Goal: Obtain resource: Obtain resource

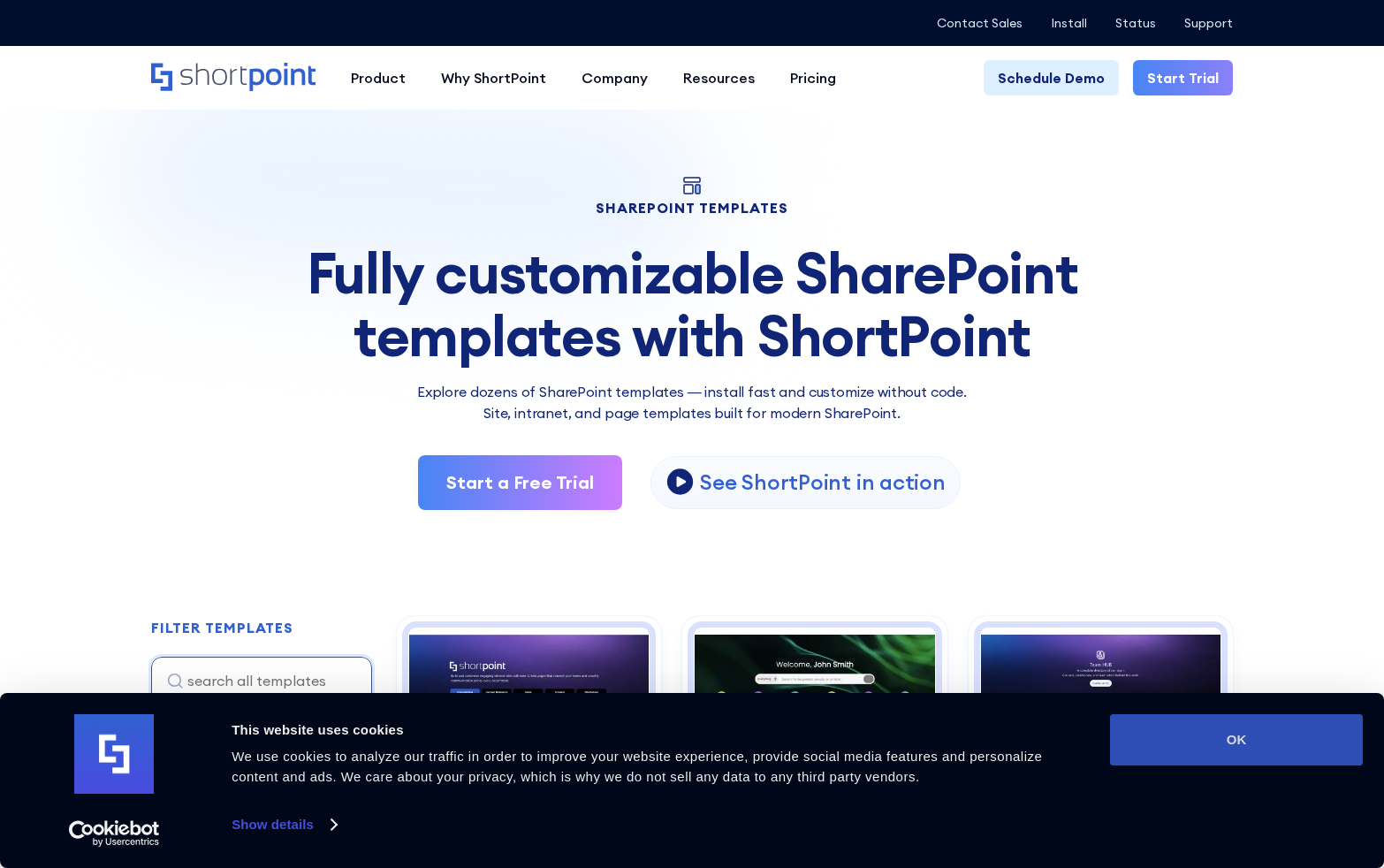
scroll to position [5355, 0]
click at [1204, 726] on button "OK" at bounding box center [1236, 739] width 253 height 51
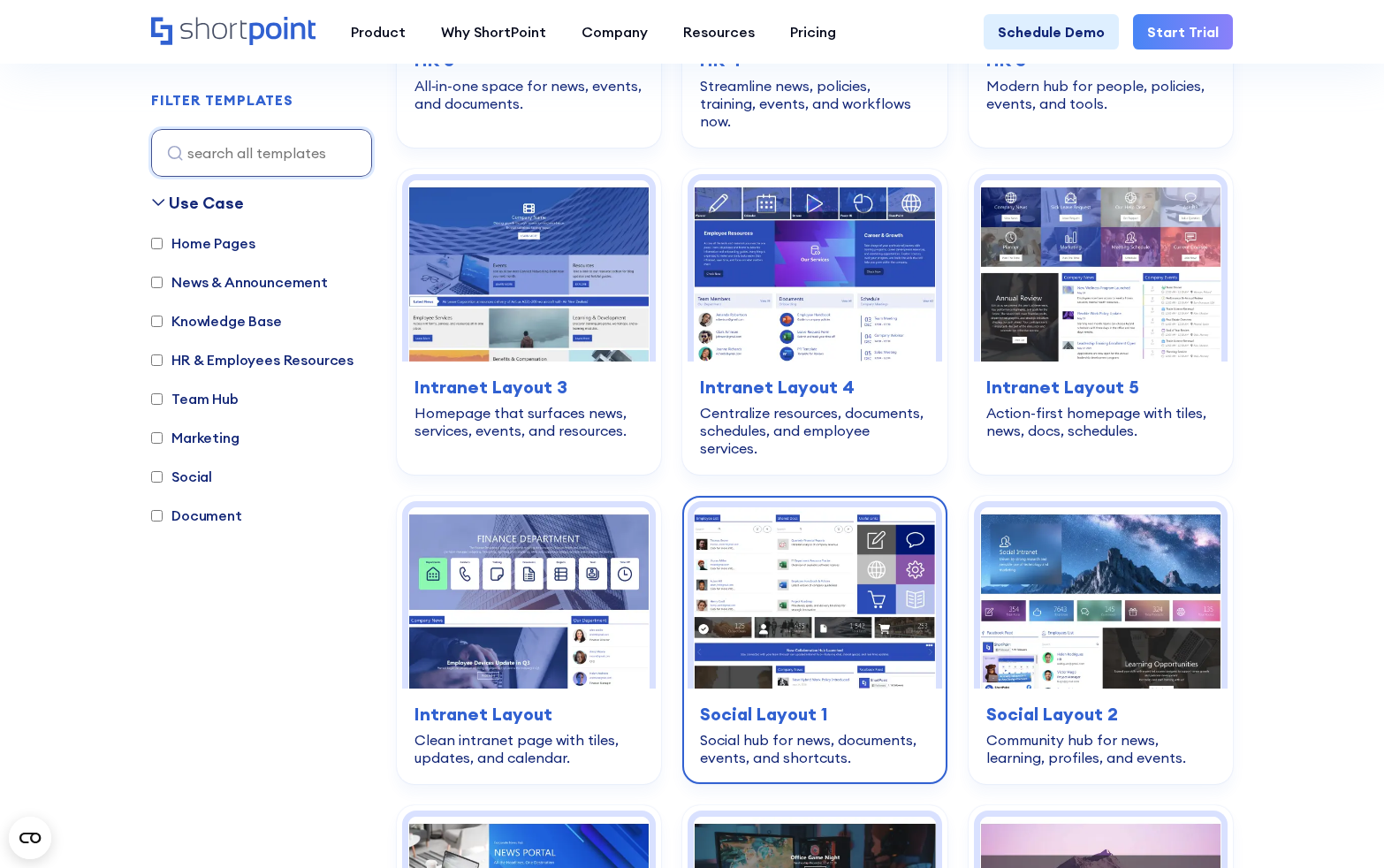
scroll to position [2648, 0]
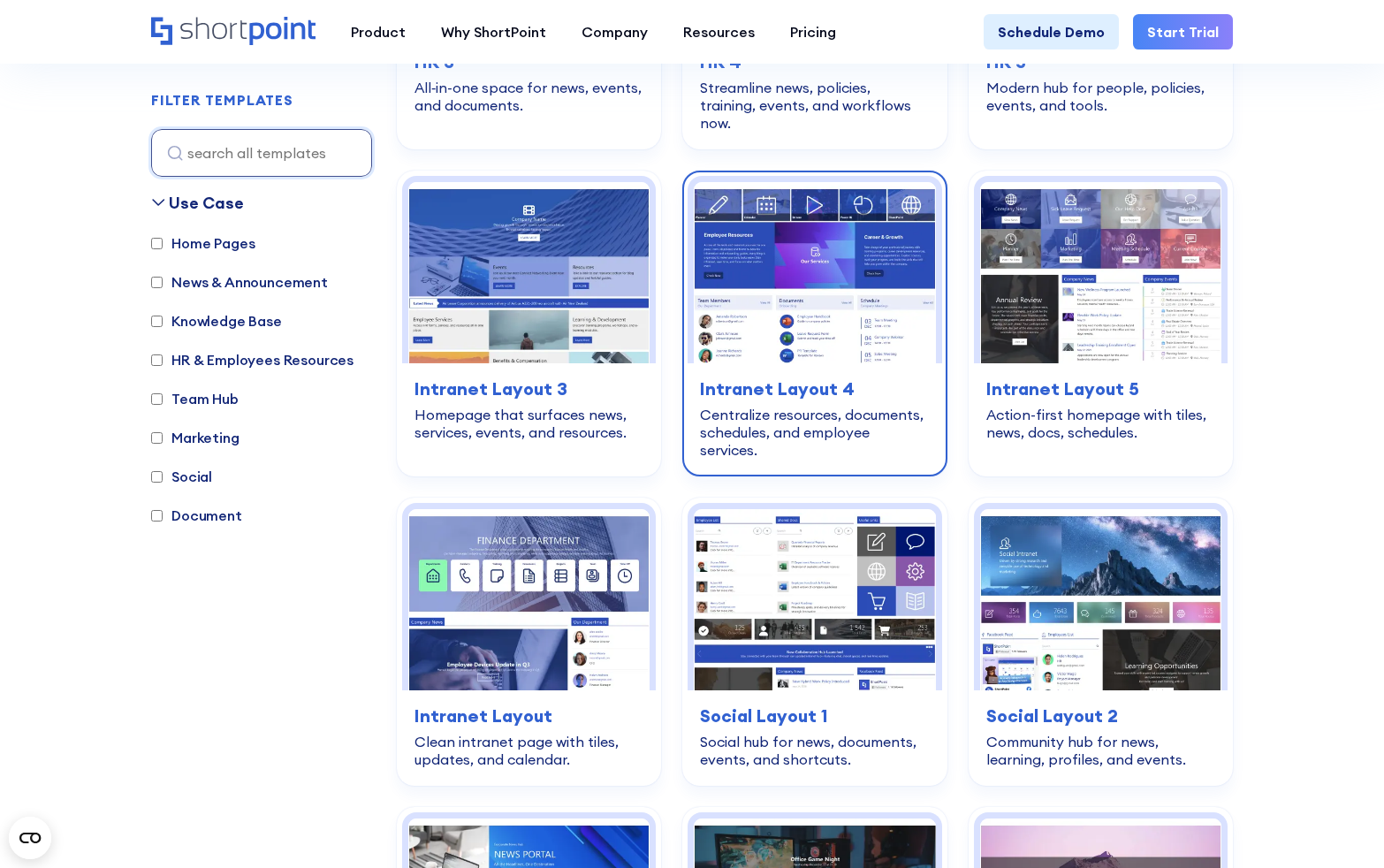
drag, startPoint x: 830, startPoint y: 258, endPoint x: 834, endPoint y: 399, distance: 141.1
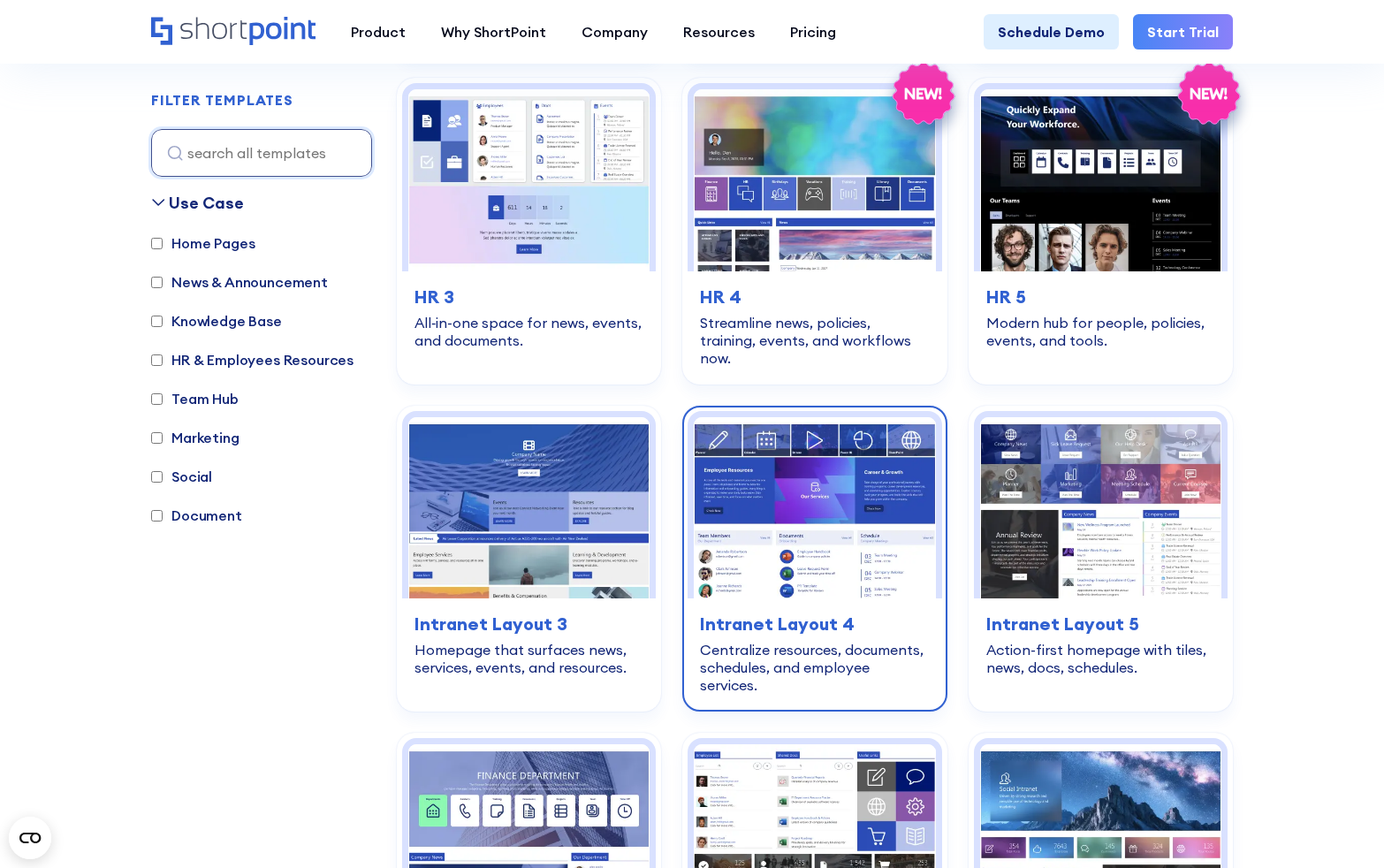
scroll to position [2420, 0]
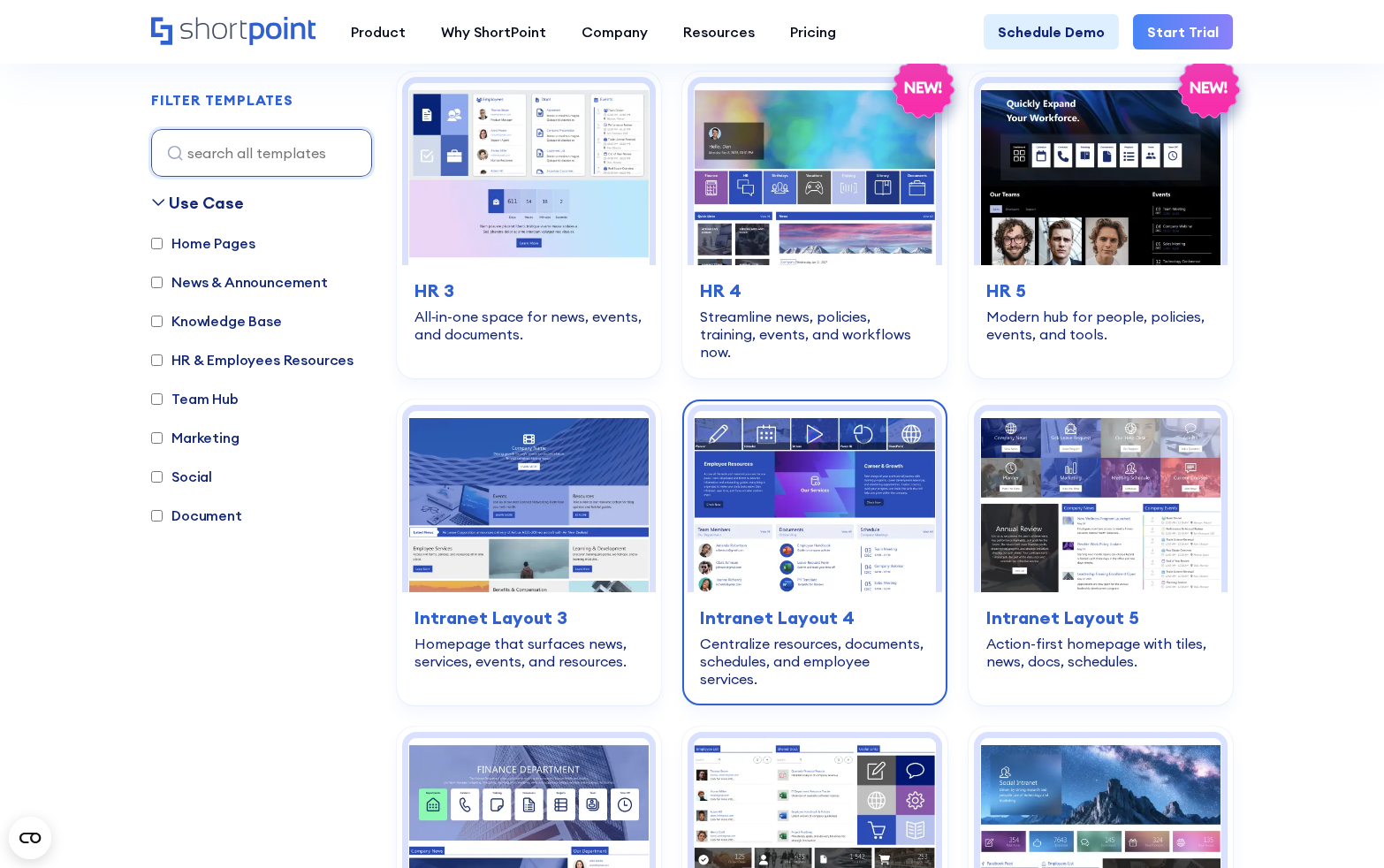
click at [837, 489] on img at bounding box center [814, 502] width 241 height 182
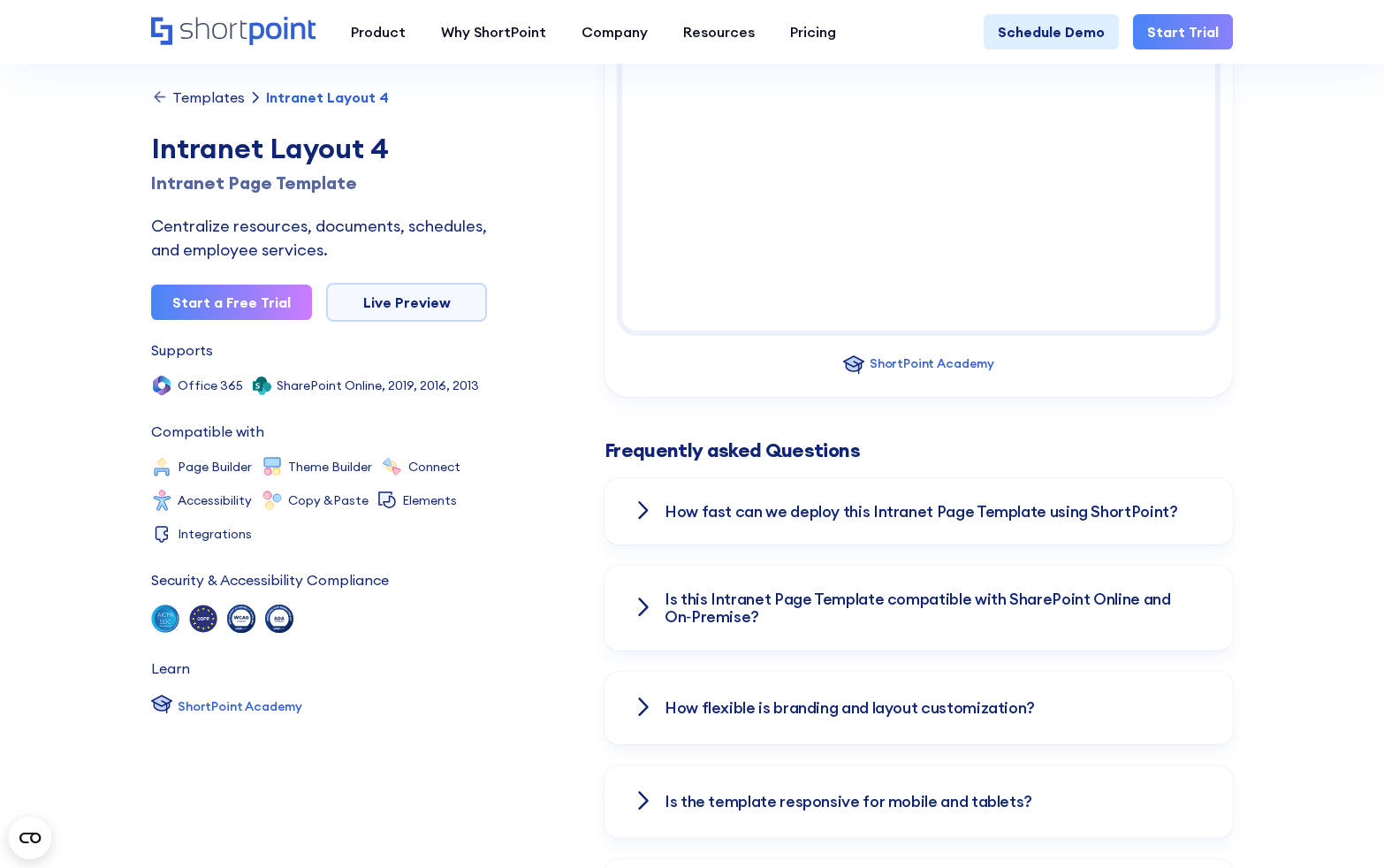
scroll to position [2034, 0]
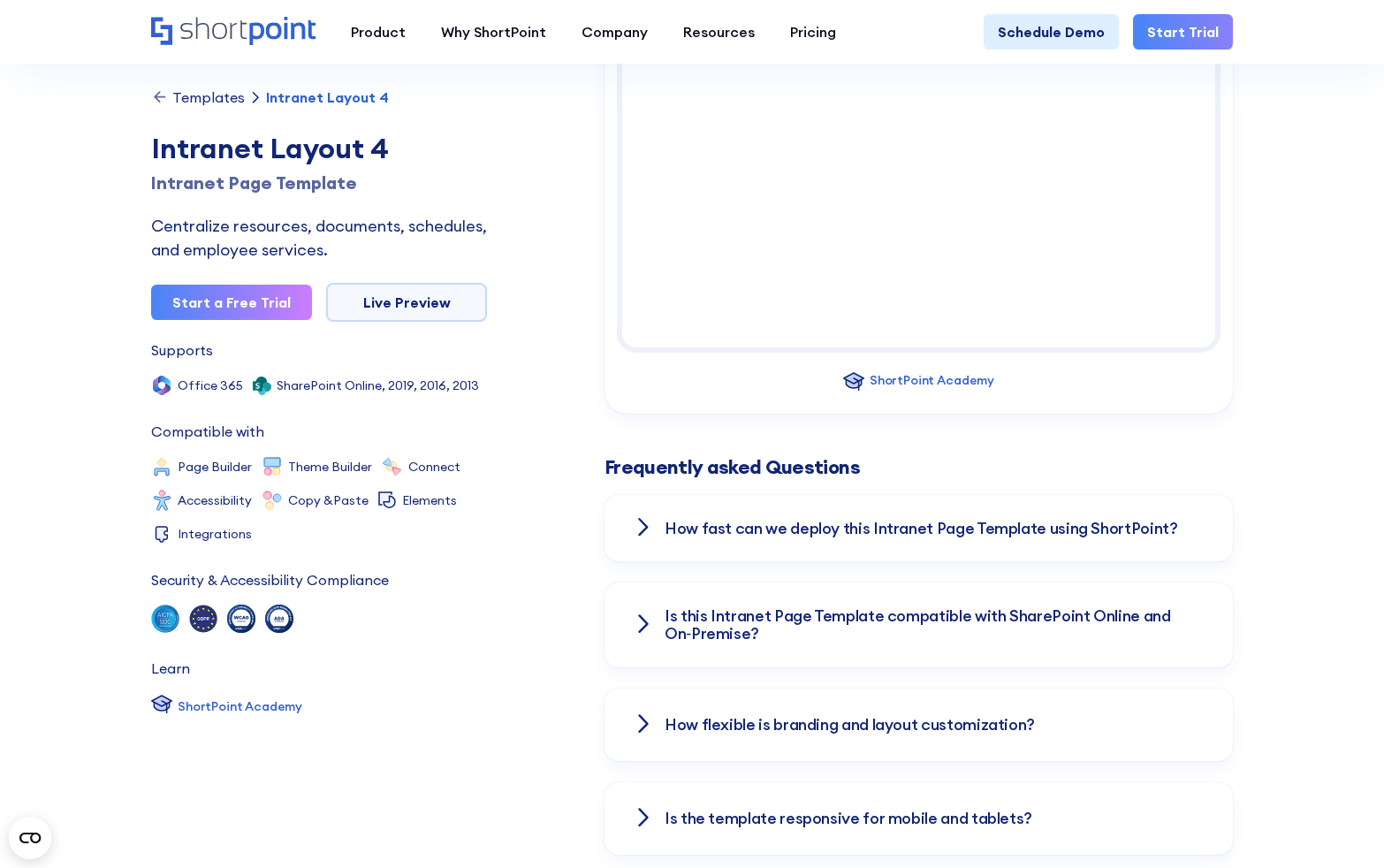
click at [639, 529] on icon at bounding box center [643, 527] width 12 height 21
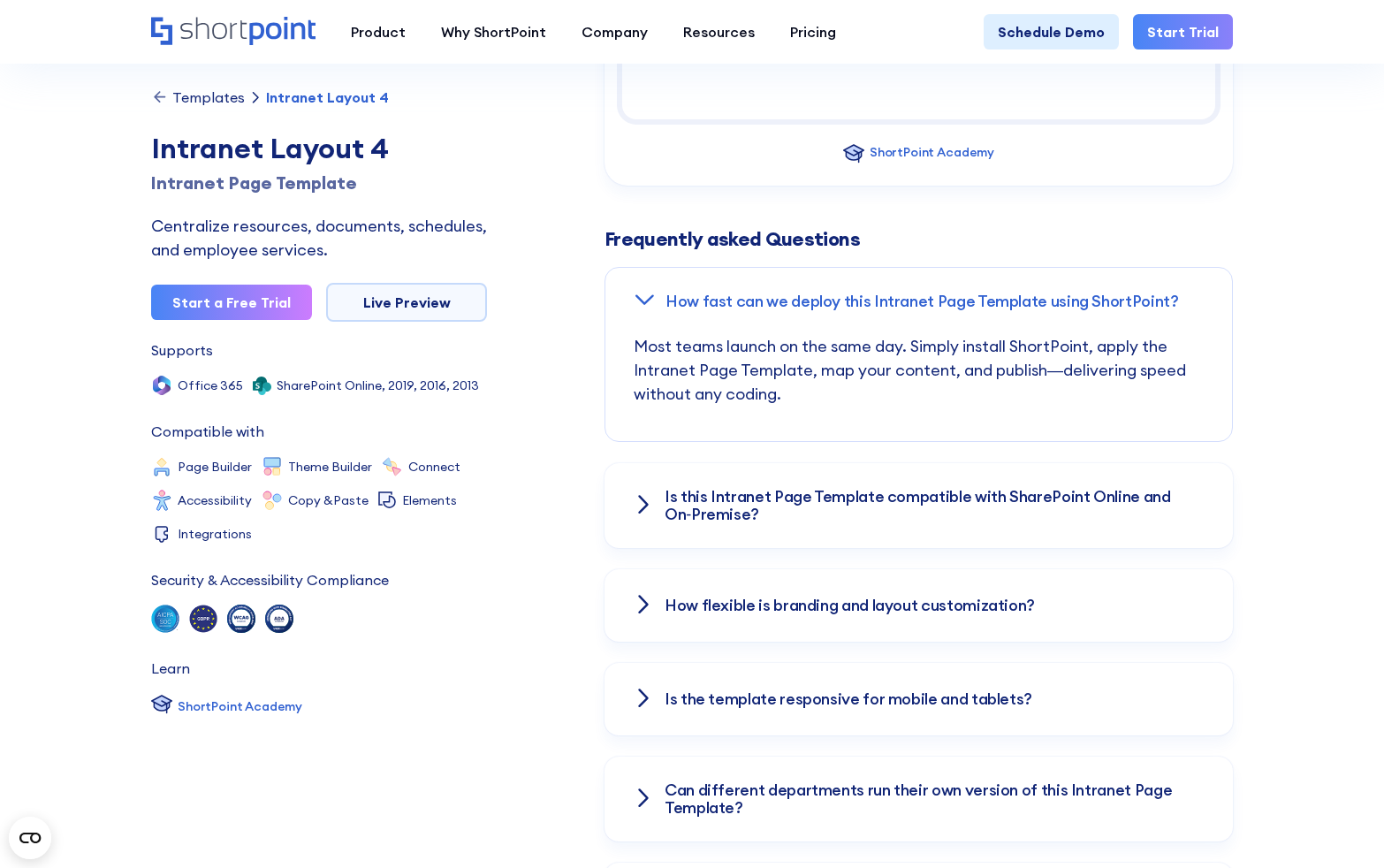
scroll to position [2233, 0]
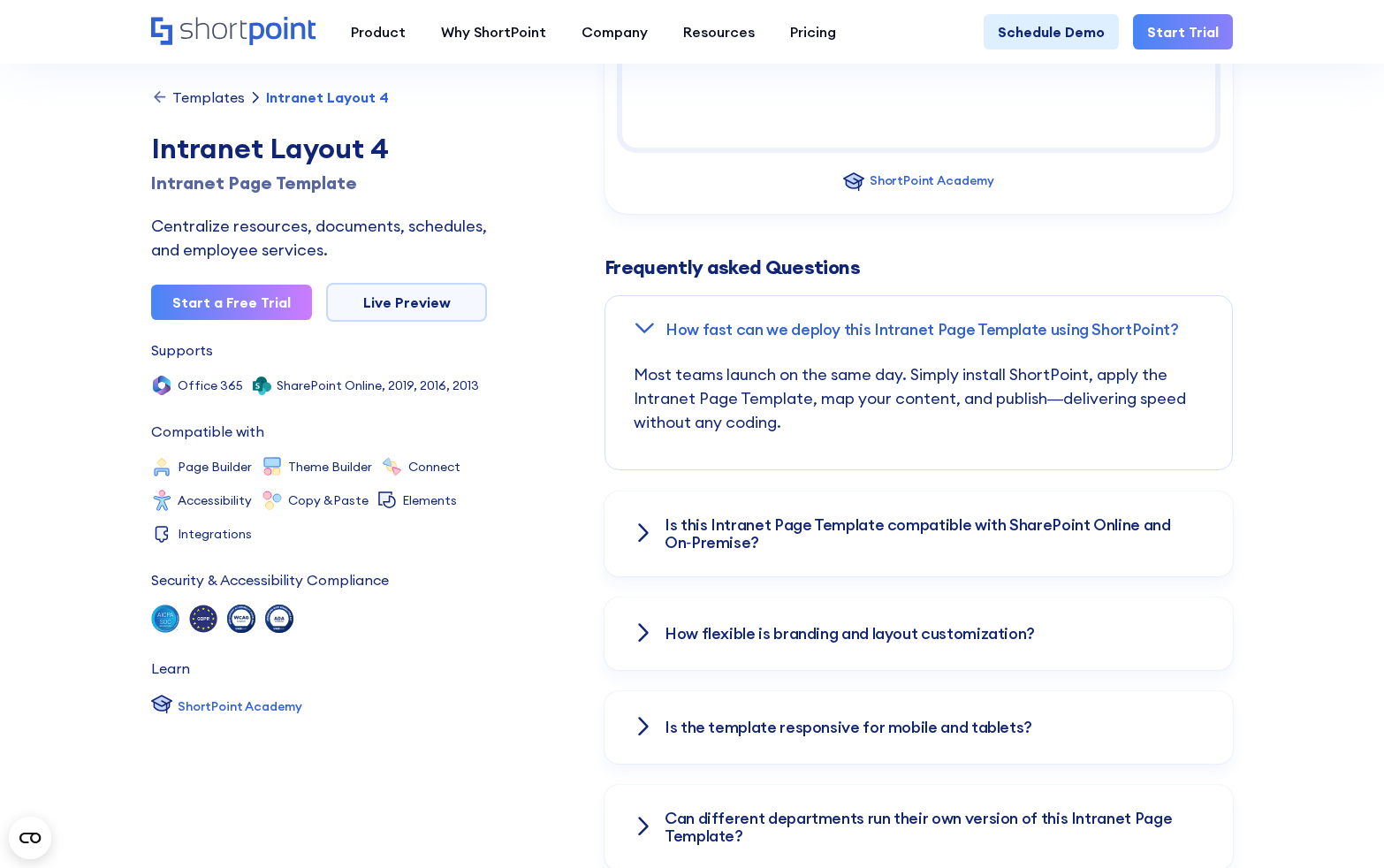
click at [637, 526] on icon at bounding box center [643, 533] width 21 height 21
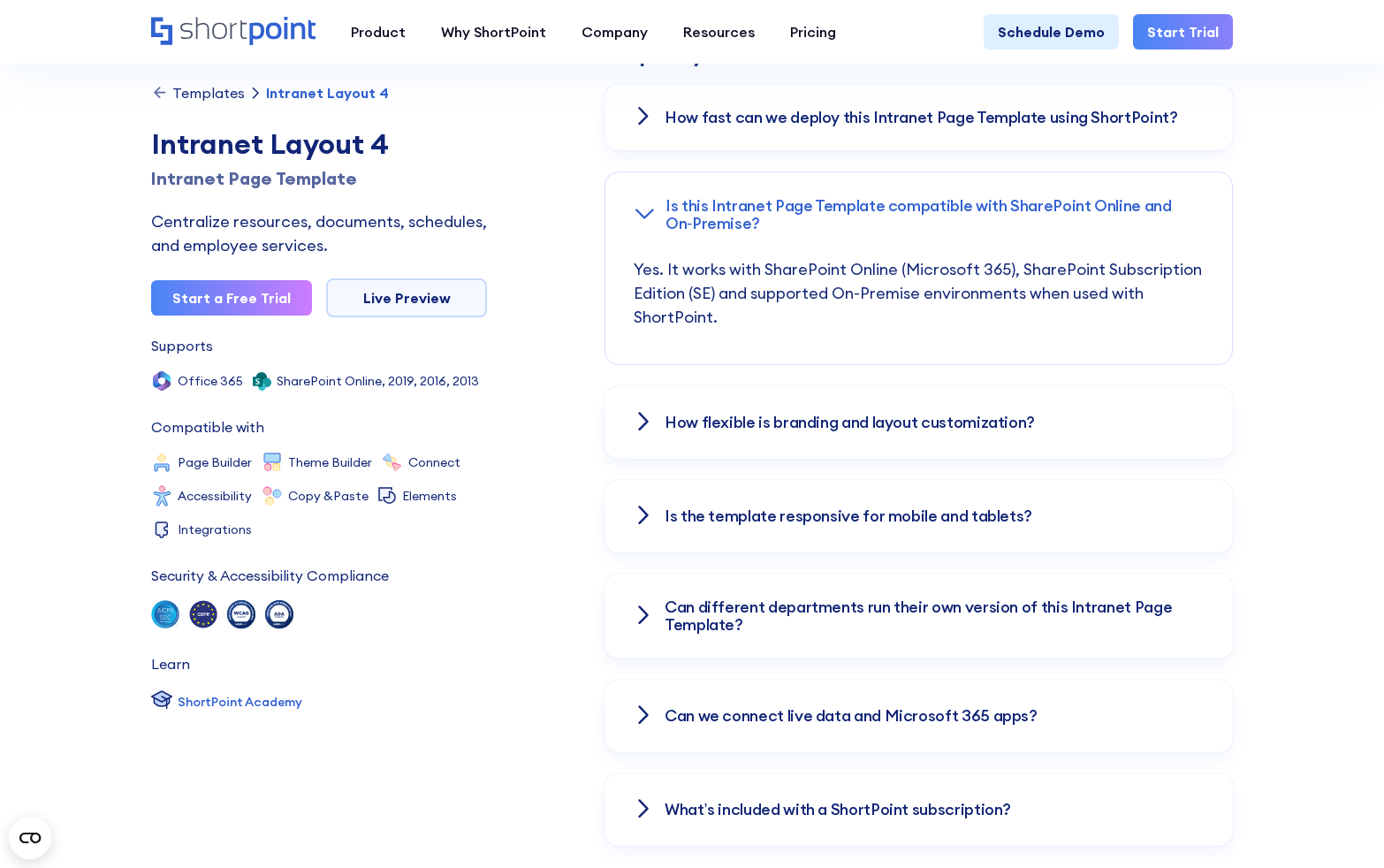
scroll to position [2450, 0]
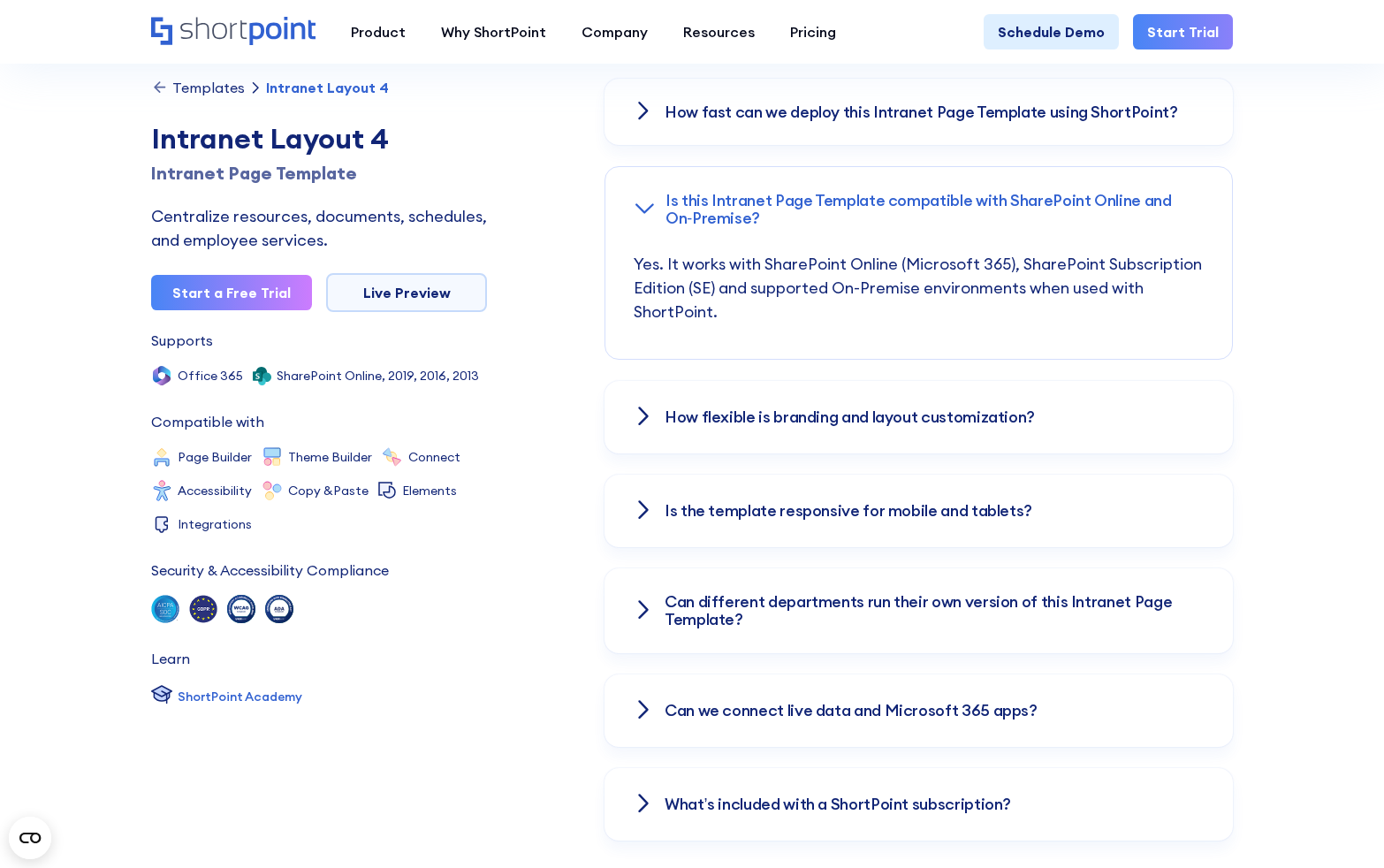
click at [634, 424] on icon at bounding box center [643, 416] width 21 height 21
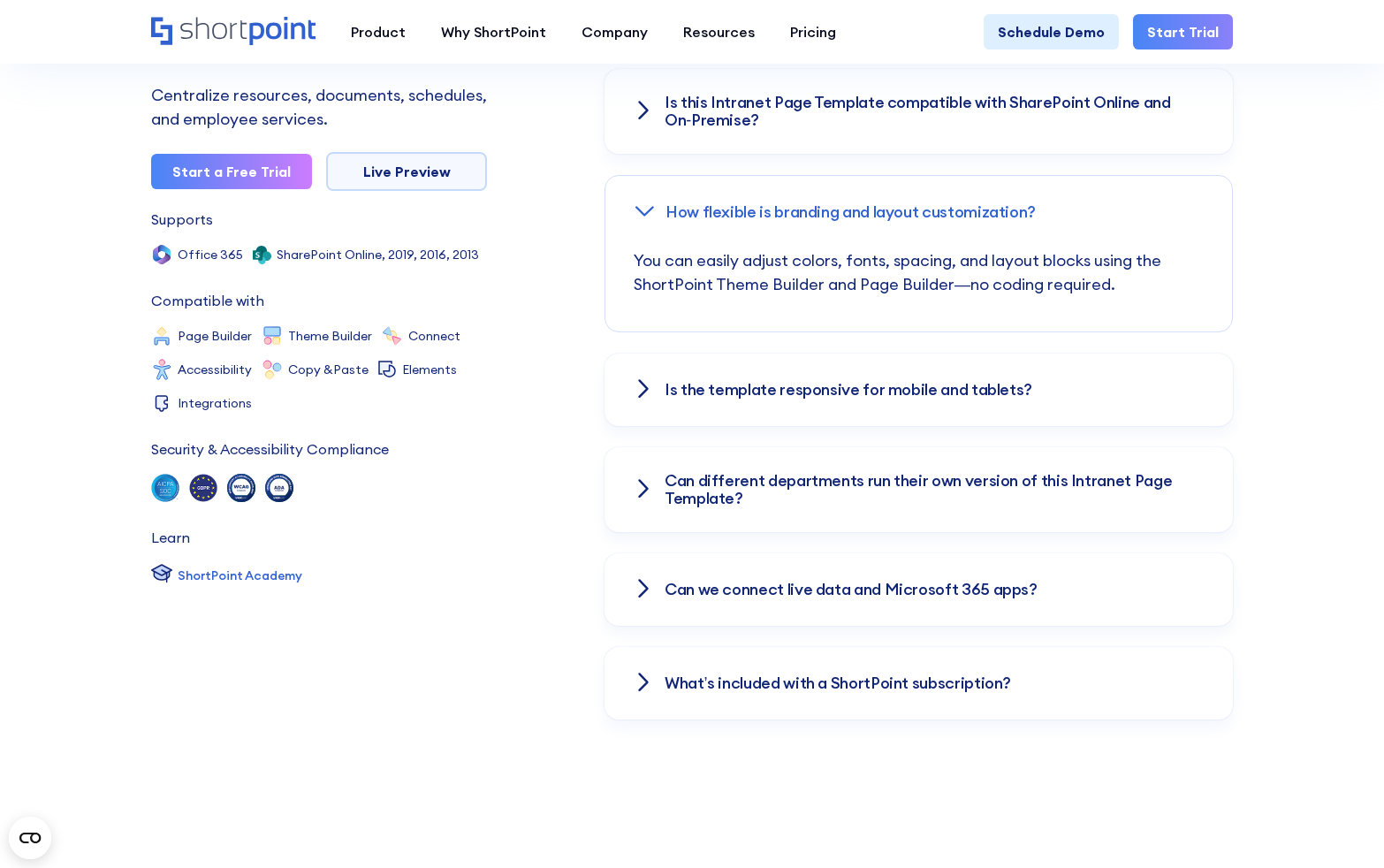
scroll to position [2572, 0]
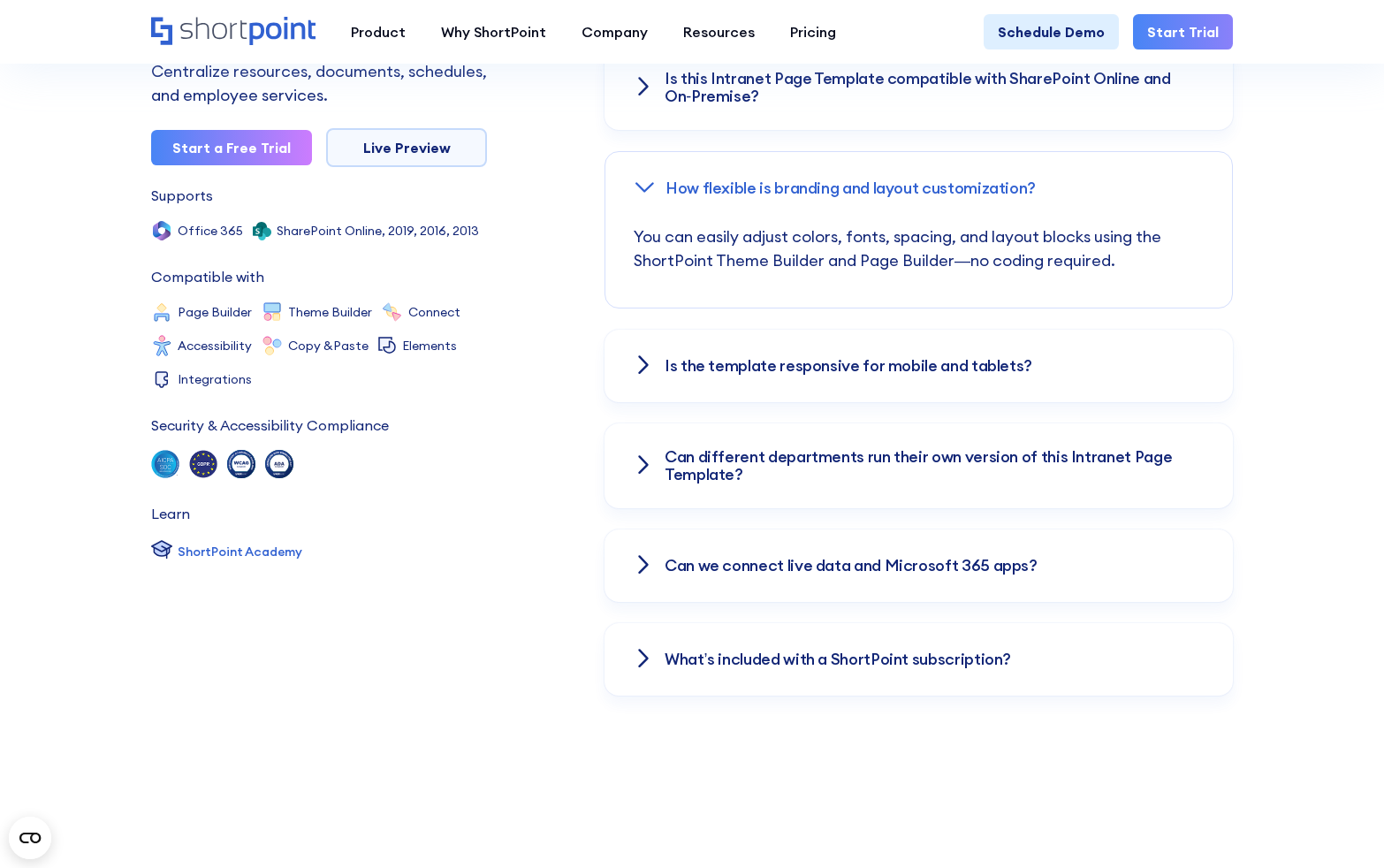
click at [643, 365] on icon at bounding box center [643, 365] width 21 height 21
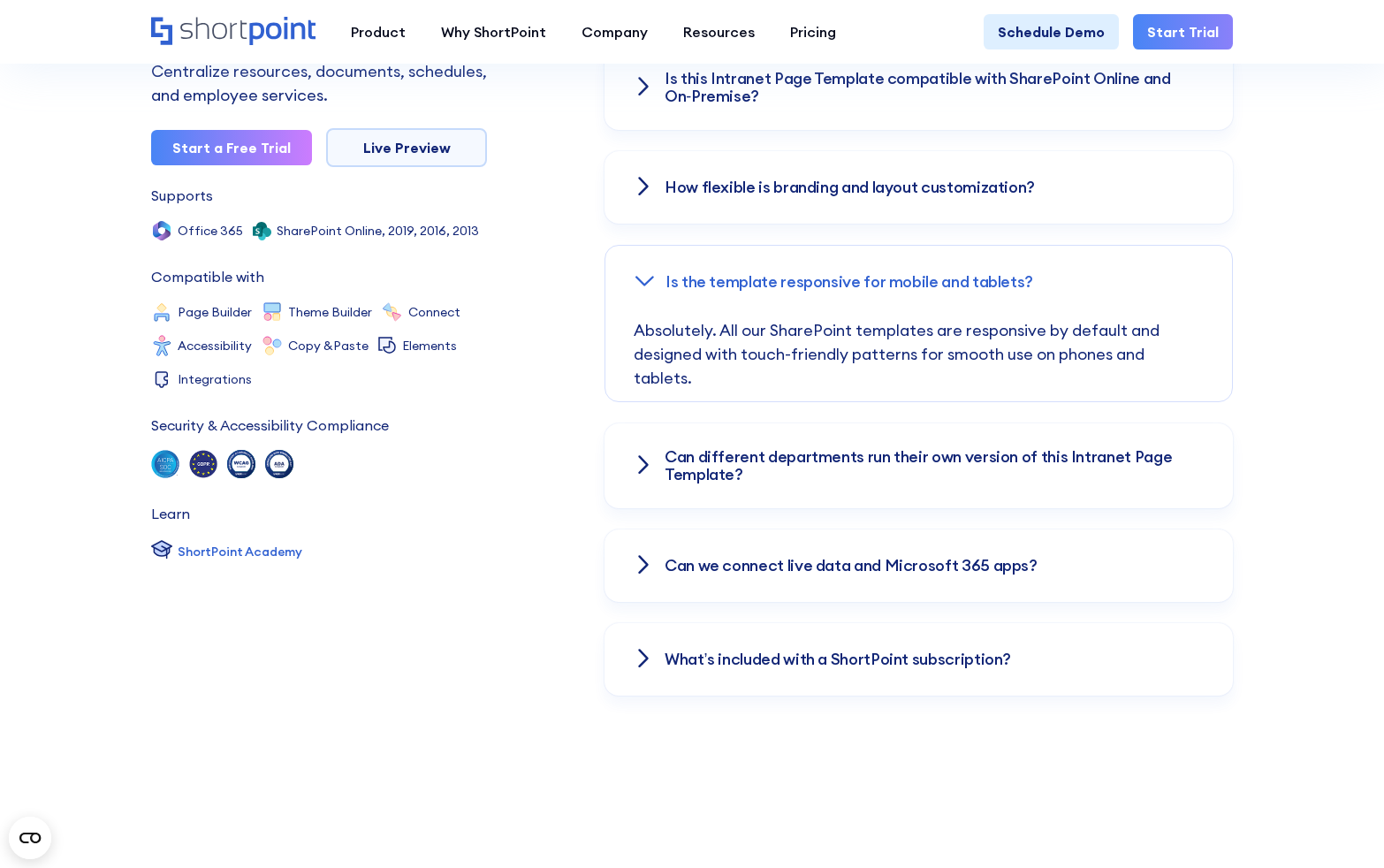
click at [637, 471] on icon at bounding box center [643, 464] width 21 height 21
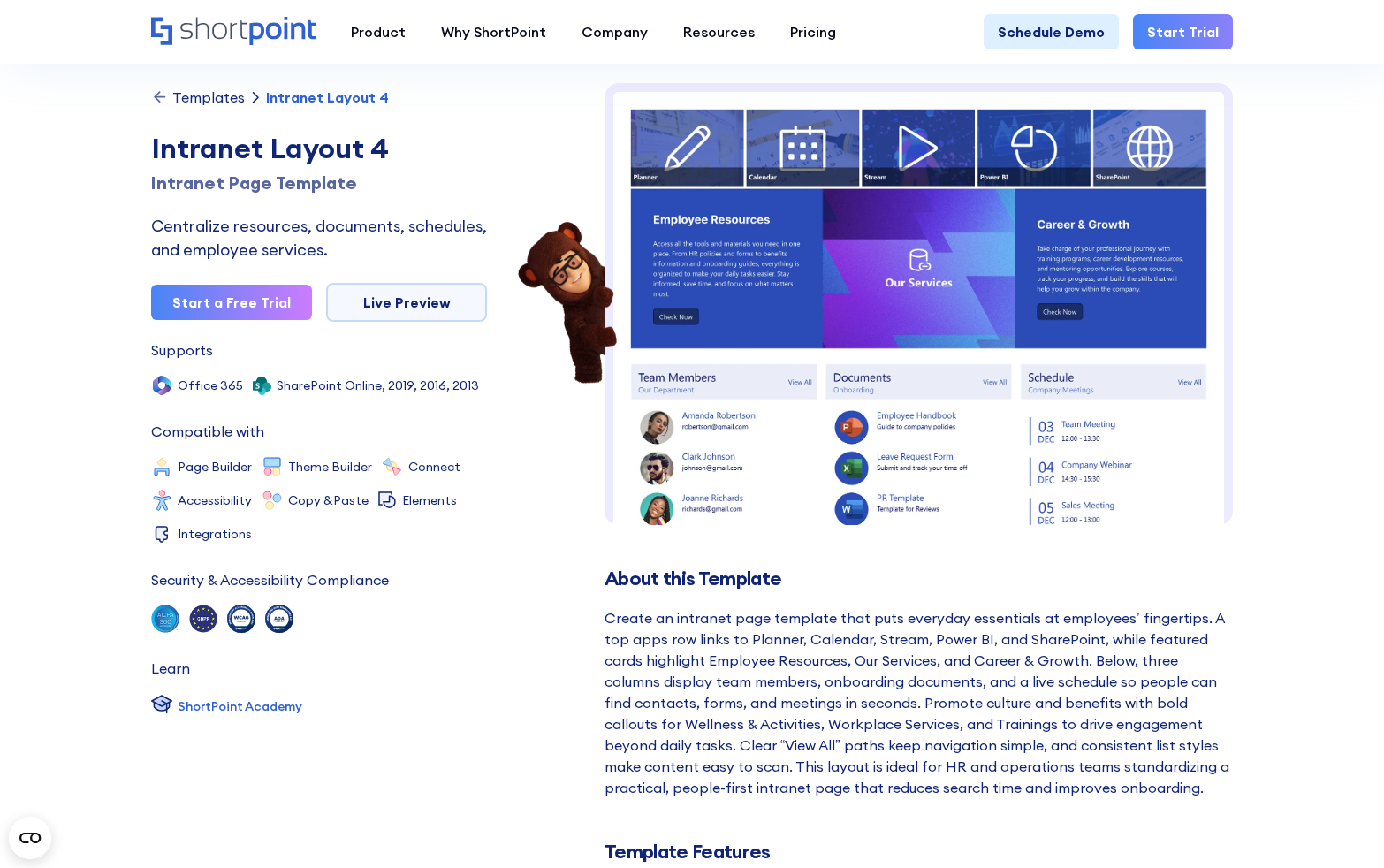
scroll to position [0, 0]
